Goal: Browse casually

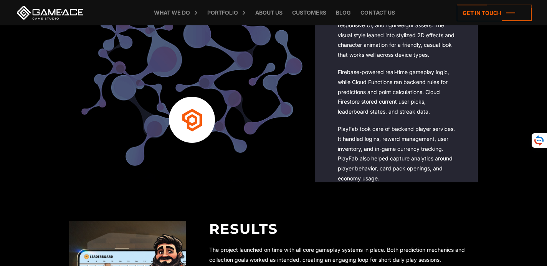
scroll to position [1419, 0]
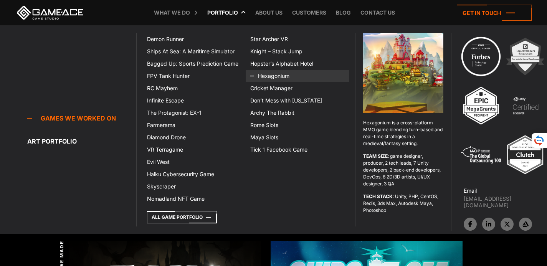
click at [261, 77] on icon at bounding box center [259, 76] width 18 height 12
